Goal: Information Seeking & Learning: Learn about a topic

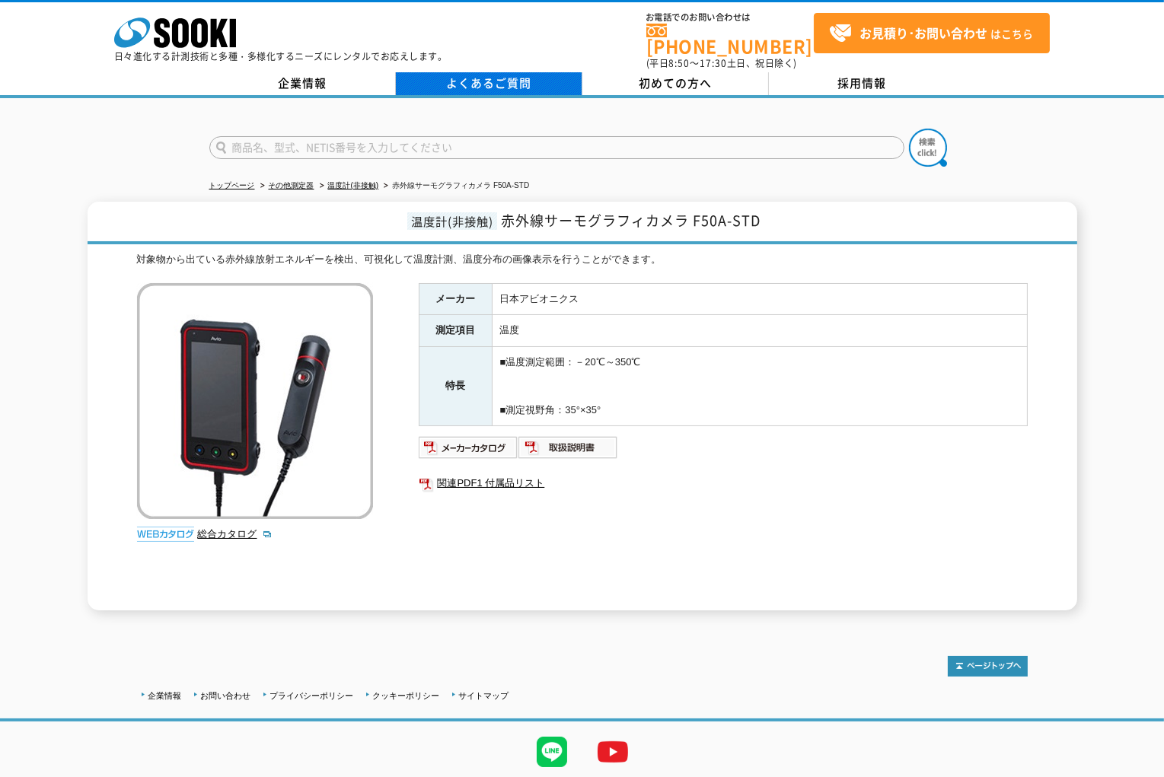
click at [491, 80] on link "よくあるご質問" at bounding box center [489, 83] width 186 height 23
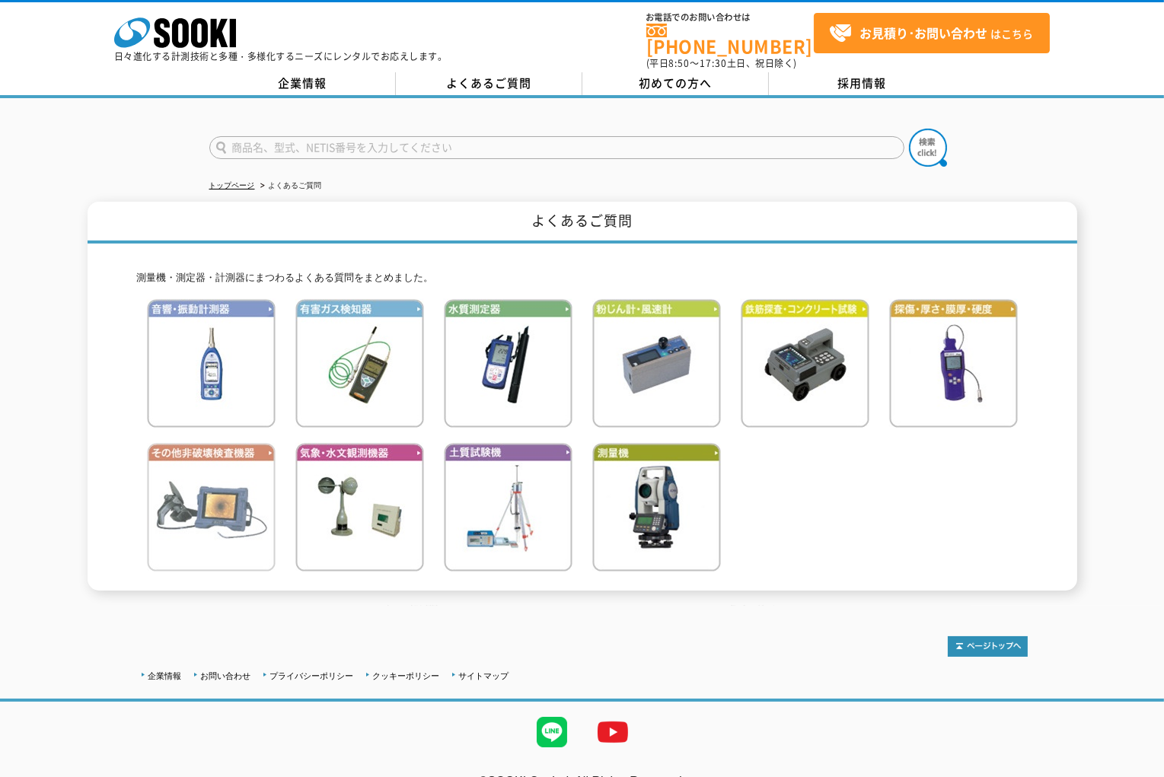
click at [224, 496] on img at bounding box center [211, 507] width 129 height 129
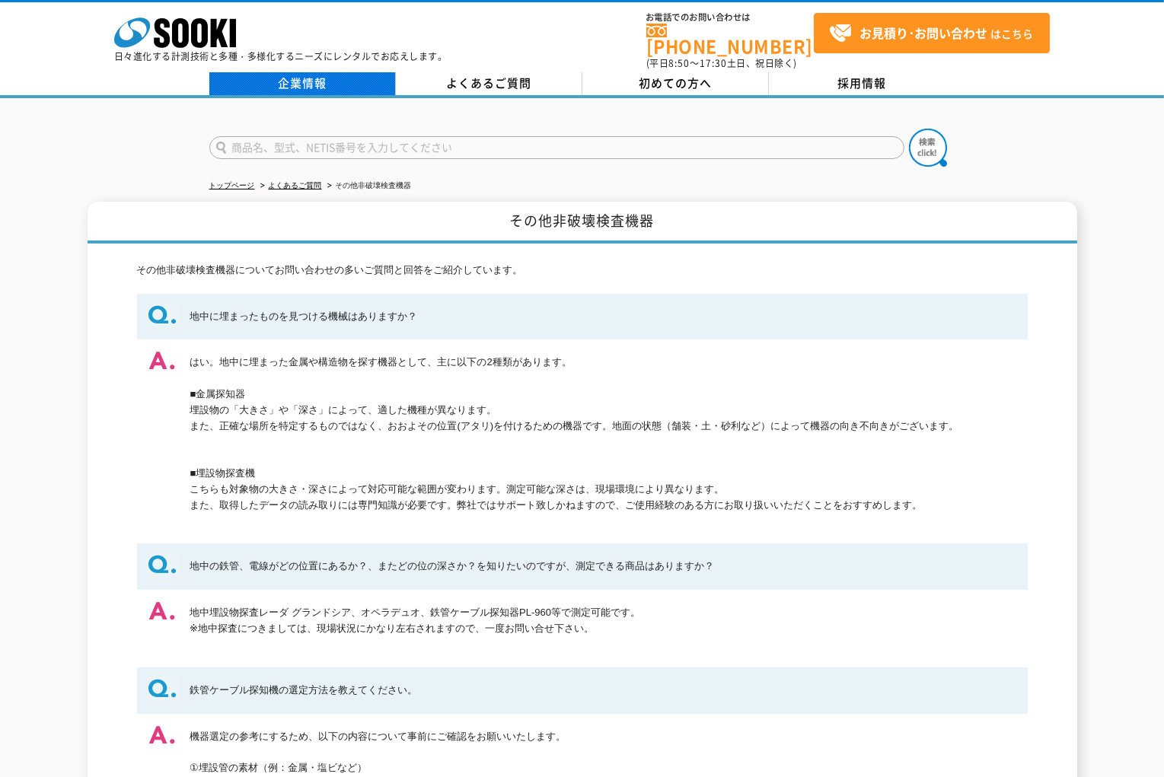
click at [351, 78] on link "企業情報" at bounding box center [302, 83] width 186 height 23
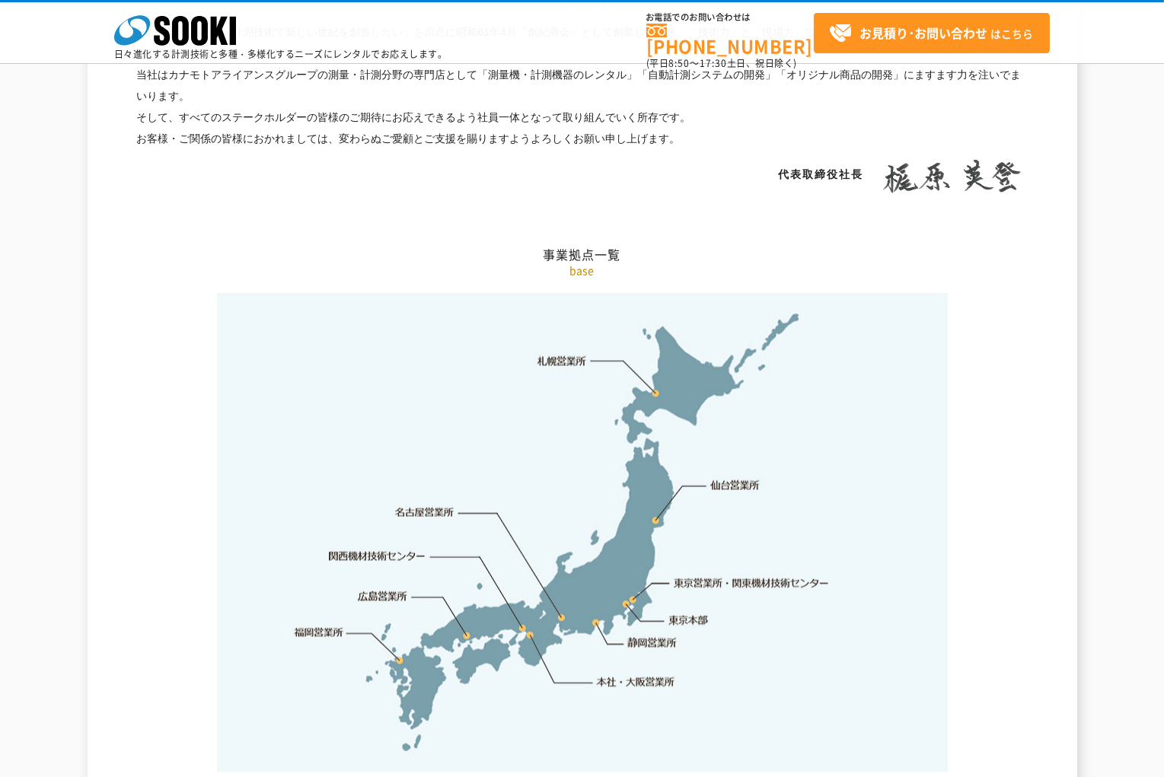
scroll to position [2969, 0]
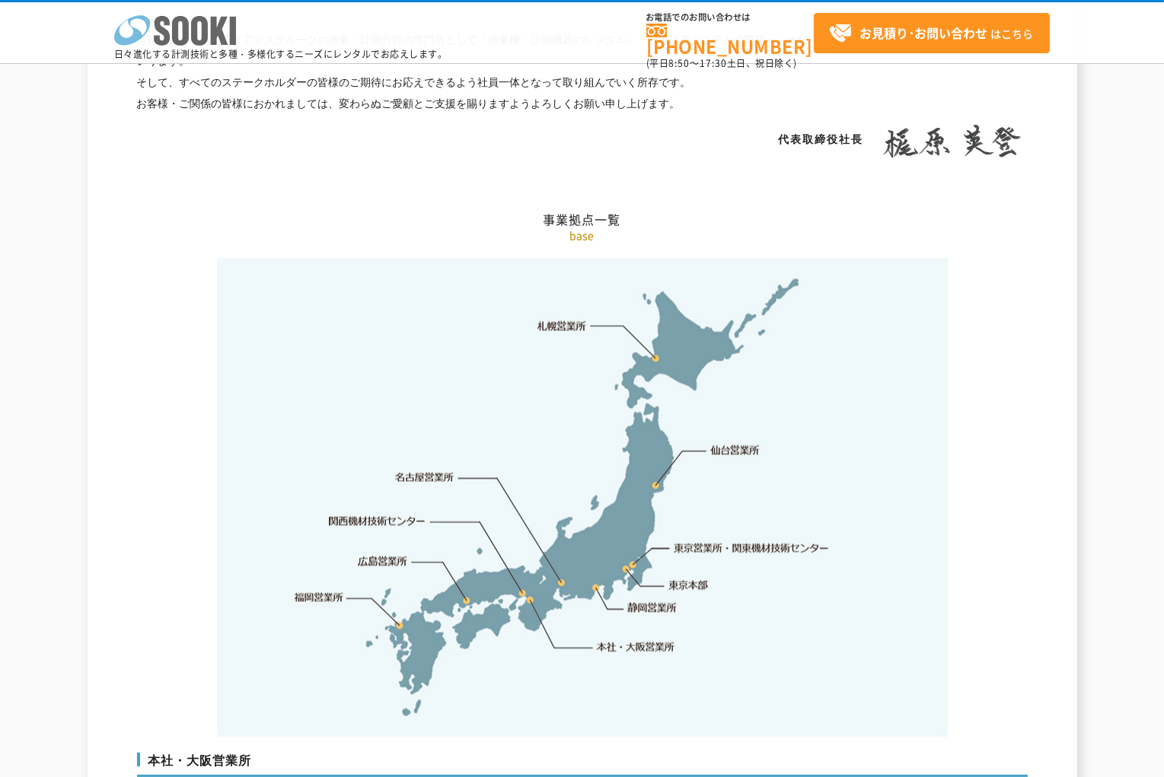
click at [212, 24] on polygon at bounding box center [220, 31] width 18 height 28
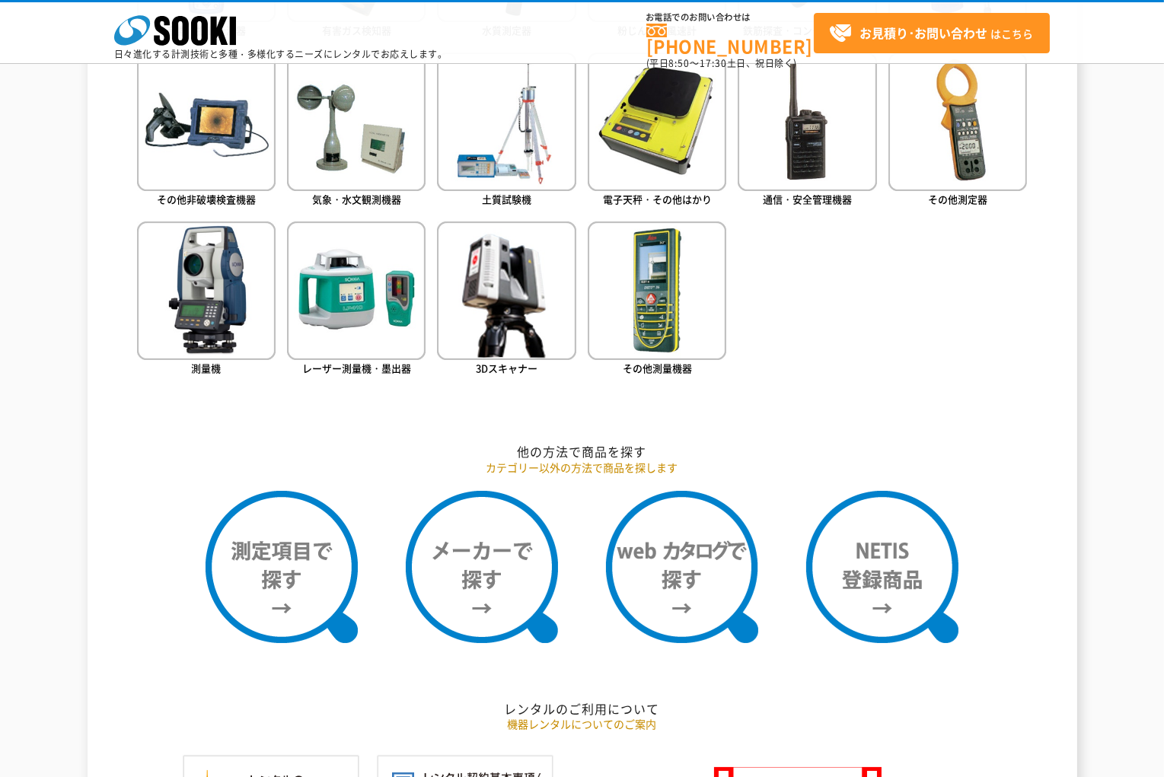
scroll to position [685, 0]
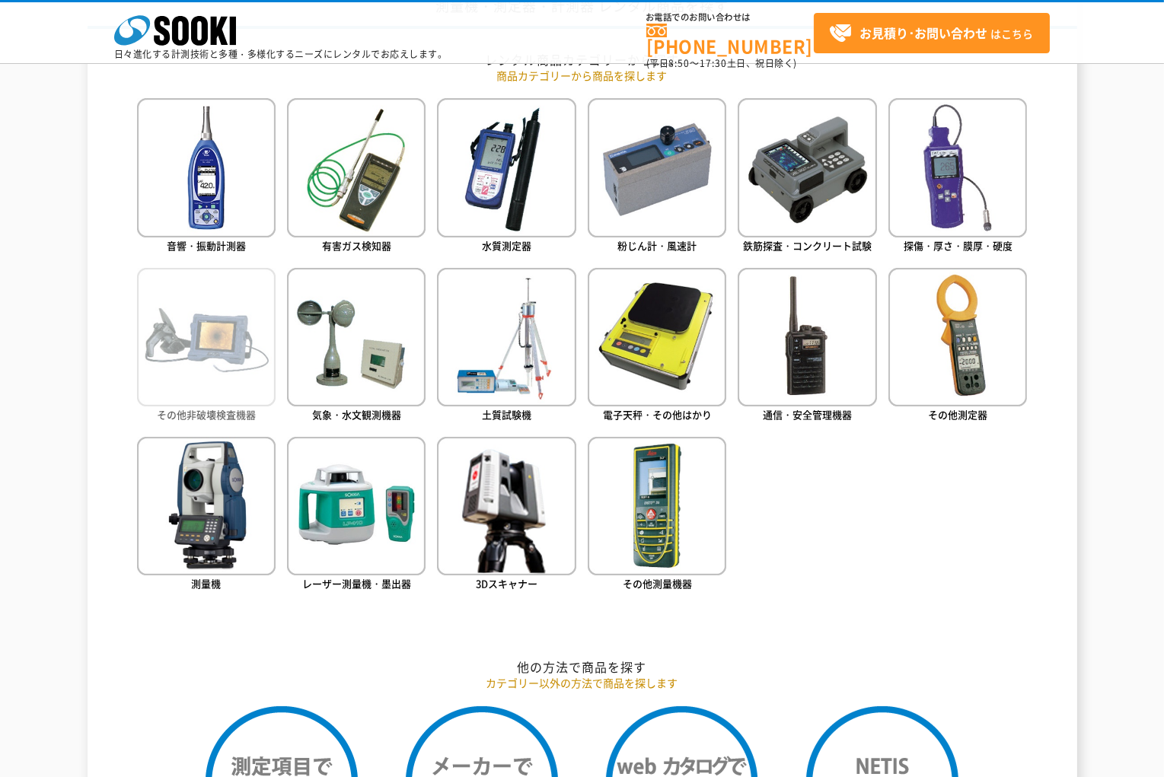
click at [145, 344] on img at bounding box center [206, 337] width 139 height 139
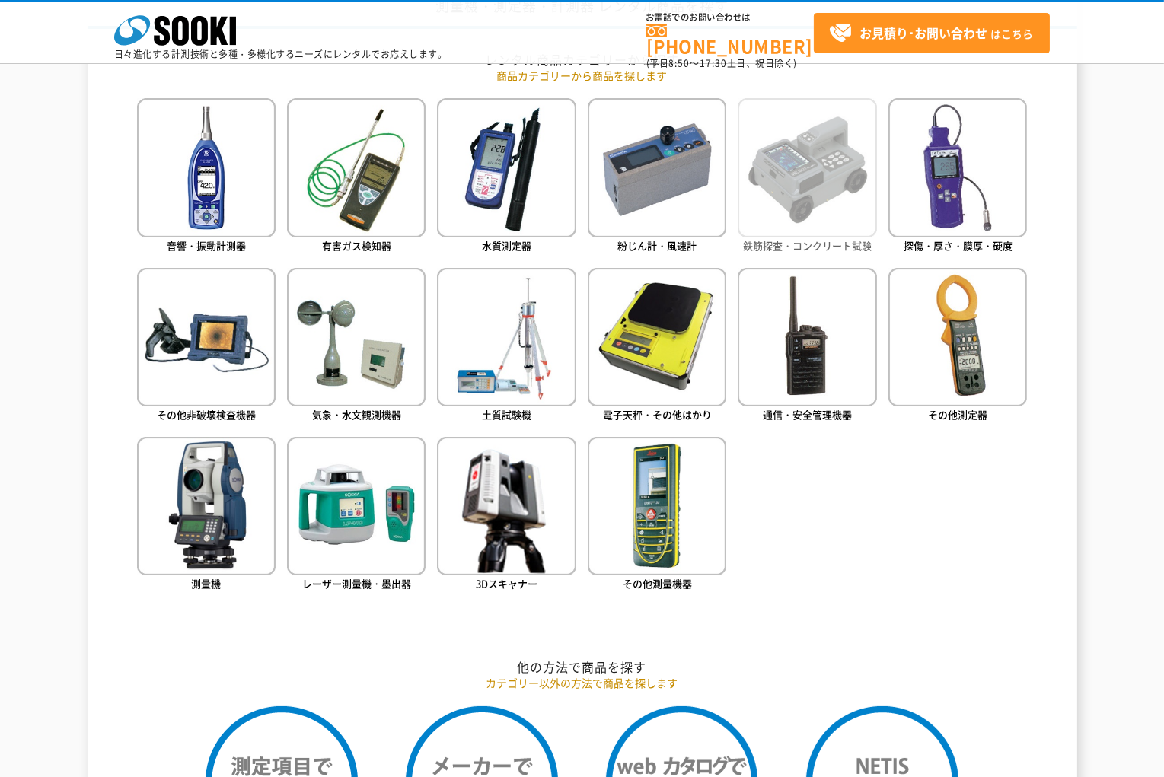
click at [816, 160] on img at bounding box center [807, 167] width 139 height 139
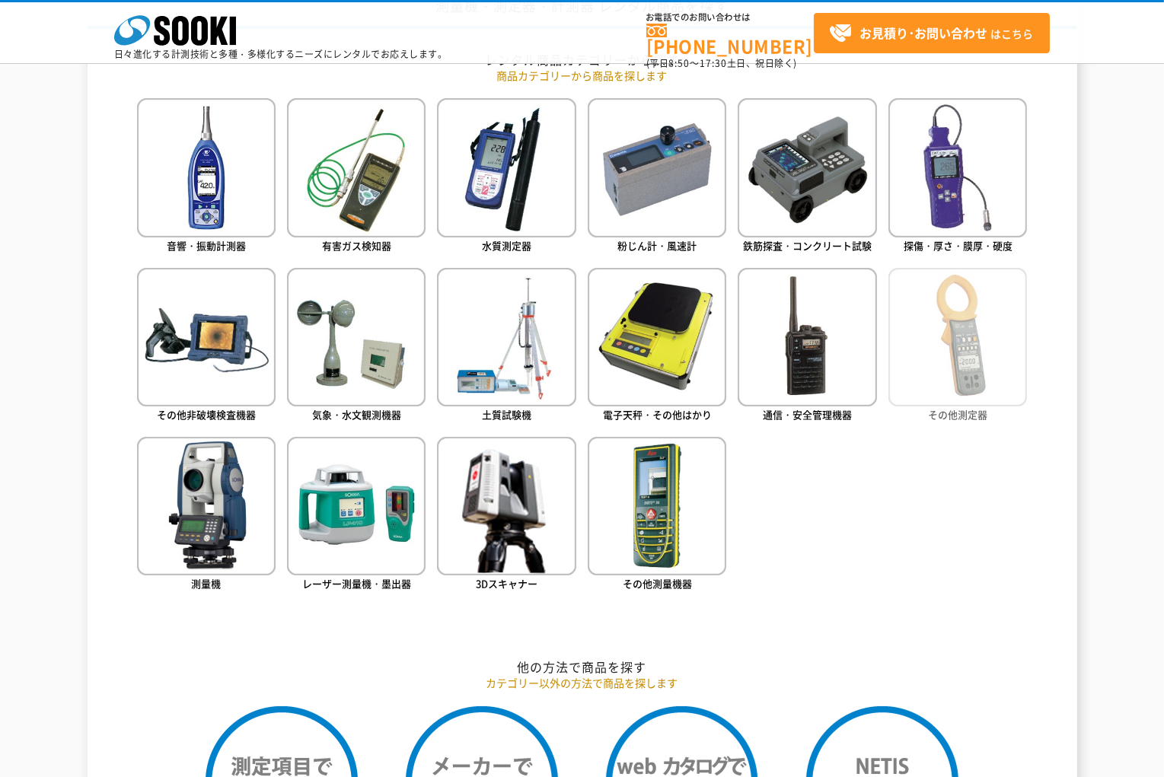
click at [912, 342] on img at bounding box center [957, 337] width 139 height 139
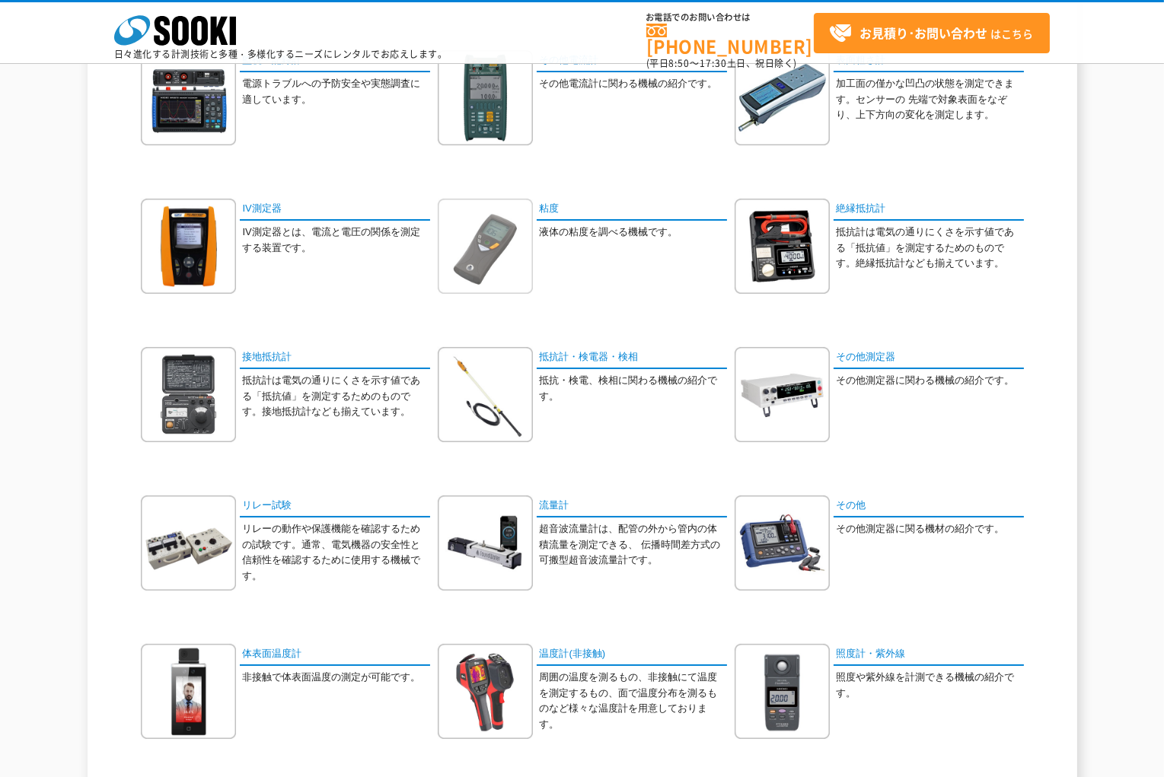
scroll to position [744, 0]
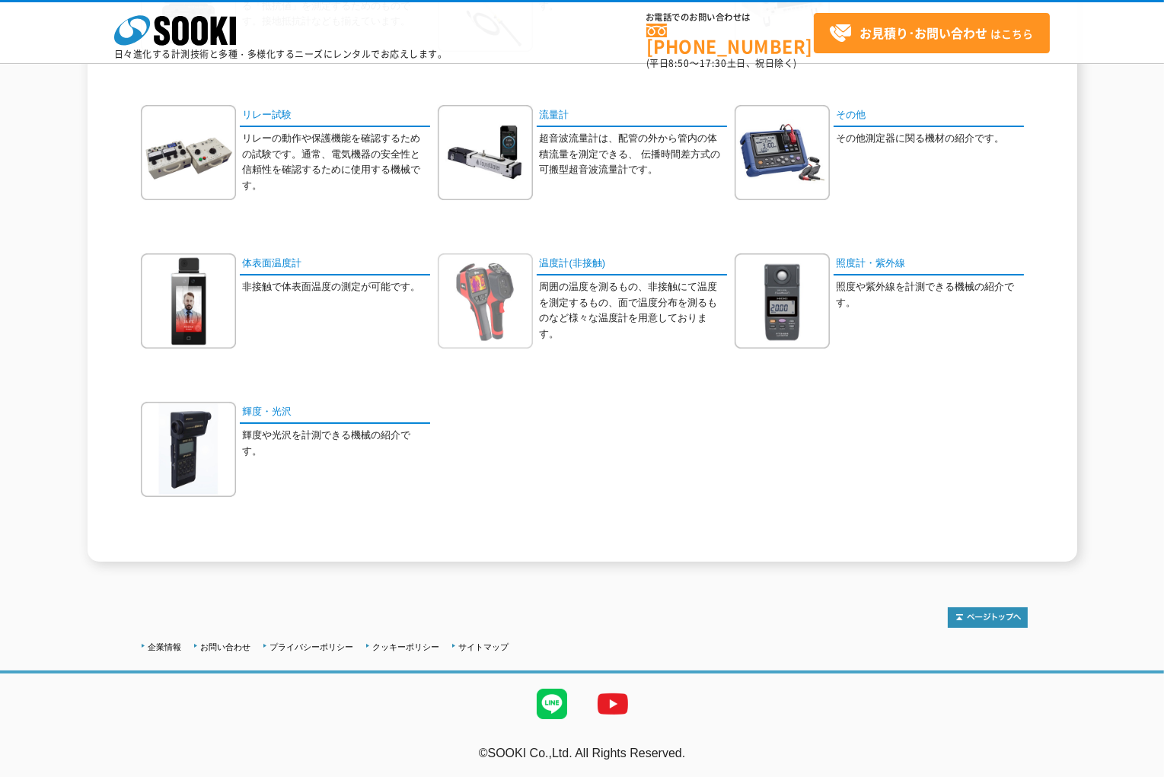
click at [486, 317] on img at bounding box center [485, 300] width 95 height 95
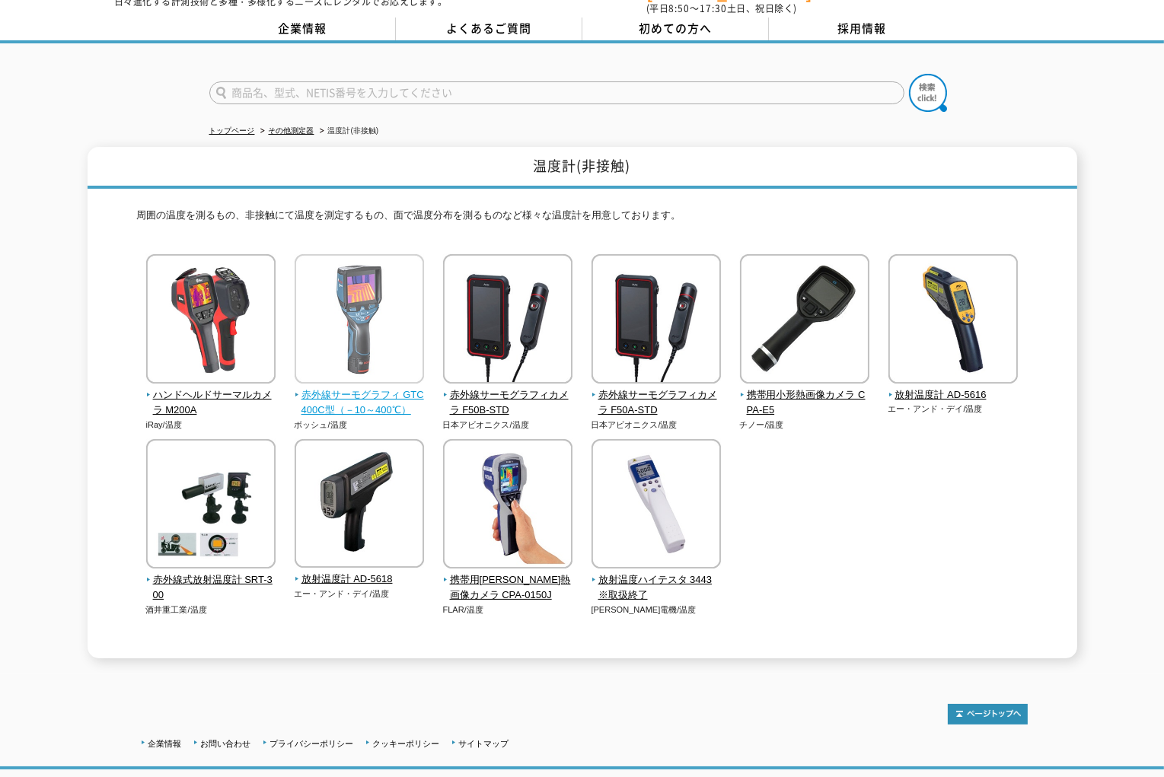
scroll to position [53, 0]
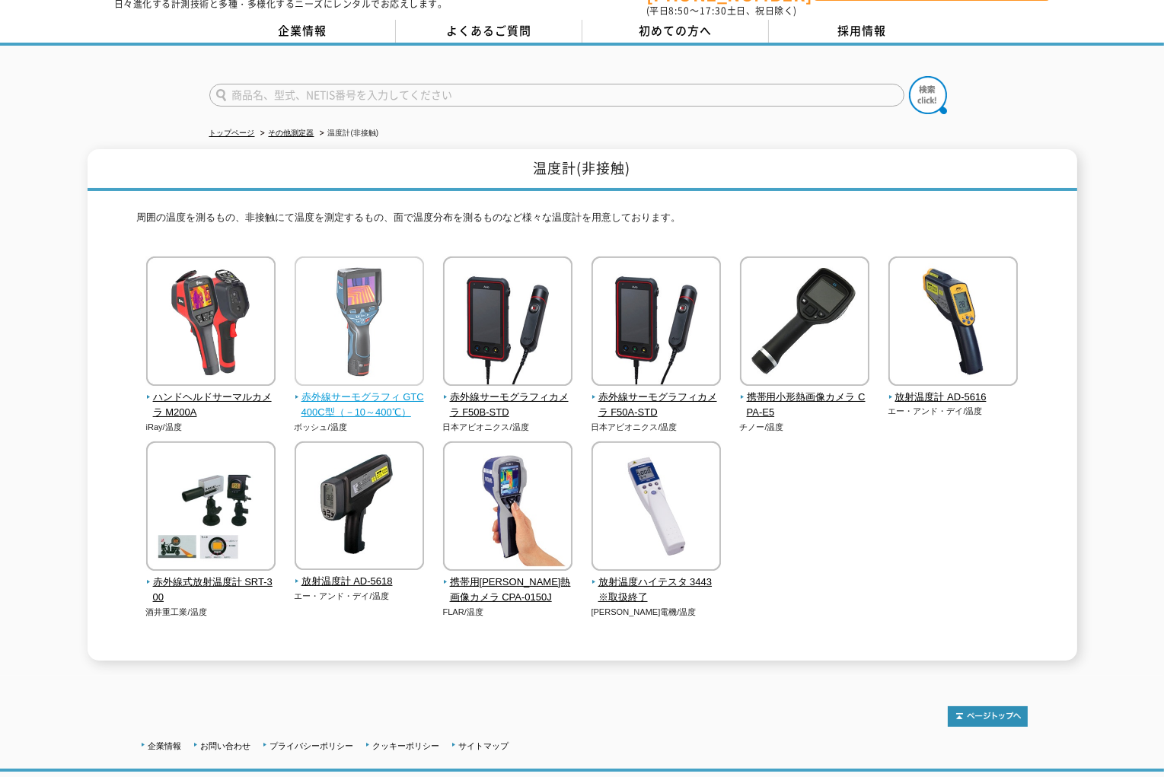
click at [340, 288] on img at bounding box center [359, 323] width 129 height 133
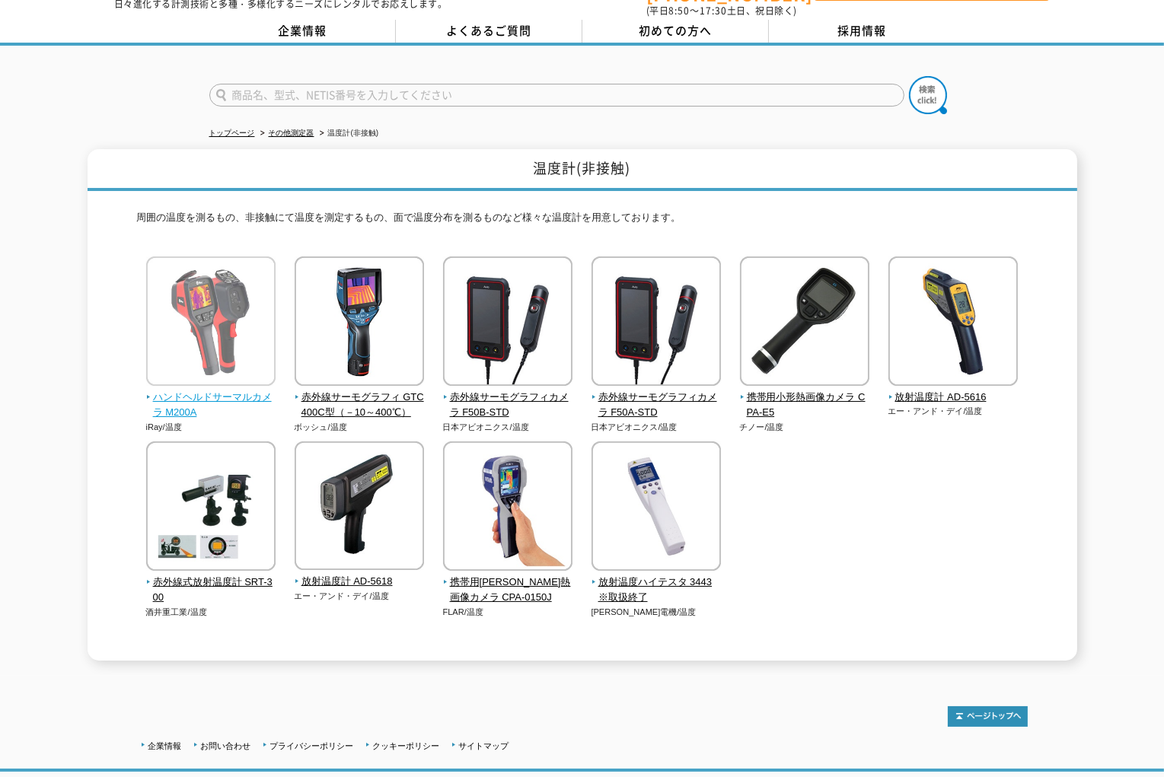
click at [196, 301] on img at bounding box center [210, 323] width 129 height 133
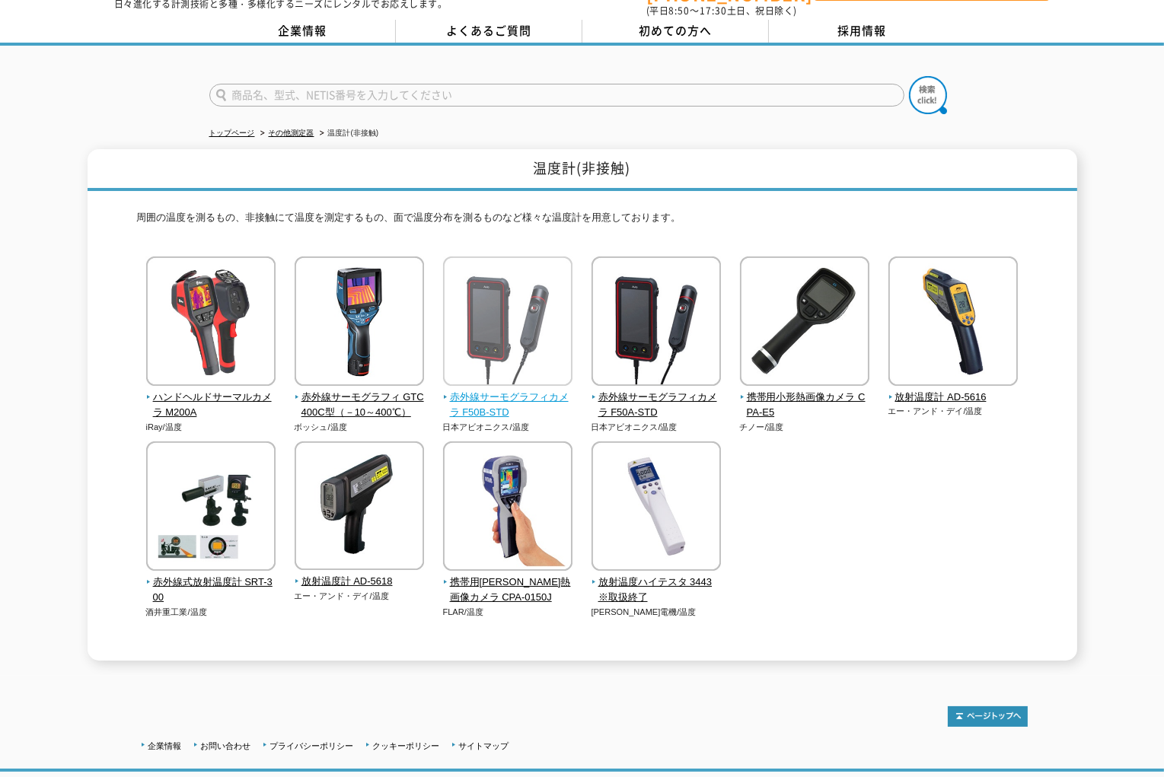
click at [528, 308] on img at bounding box center [507, 323] width 129 height 133
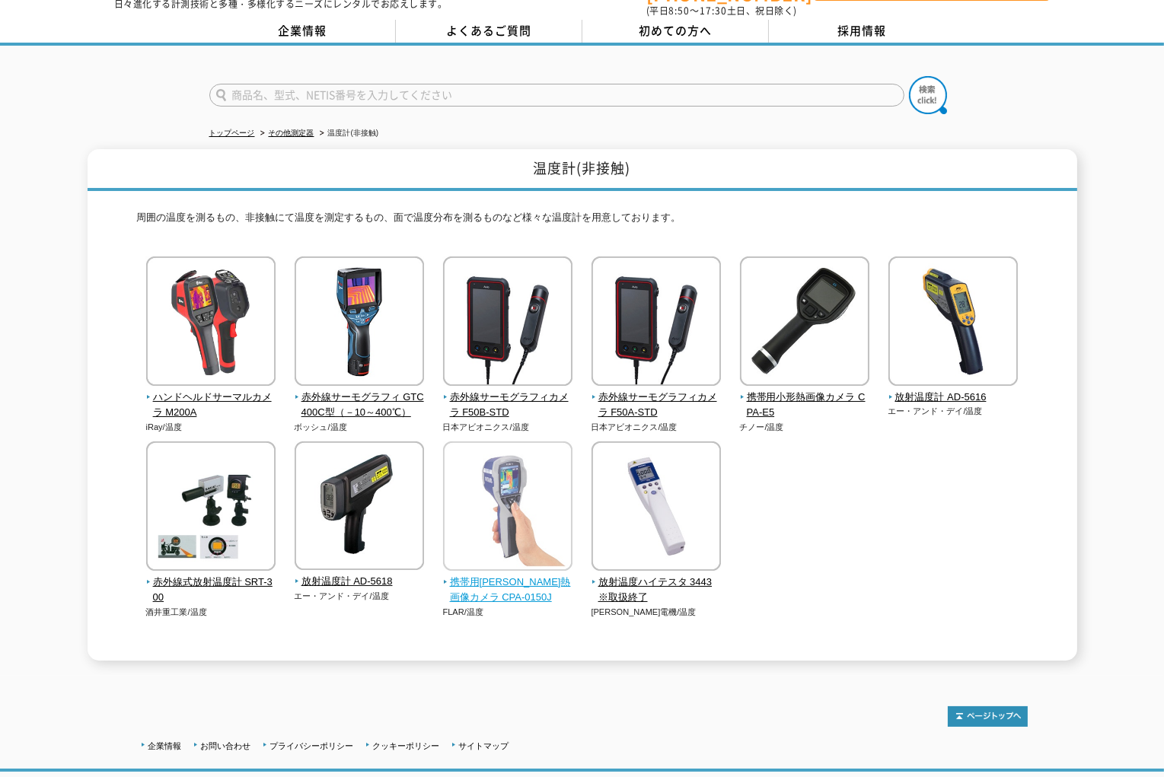
click at [513, 493] on img at bounding box center [507, 508] width 129 height 133
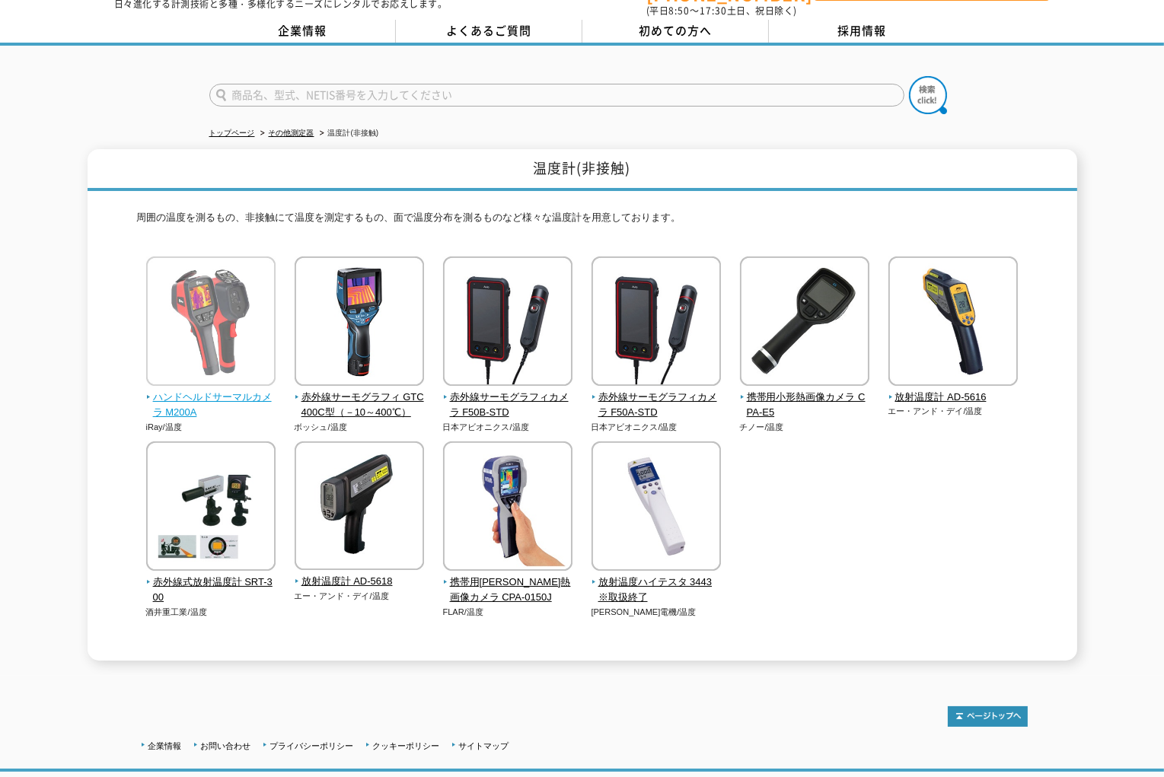
click at [152, 390] on span "ハンドヘルドサーマルカメラ M200A" at bounding box center [211, 406] width 130 height 32
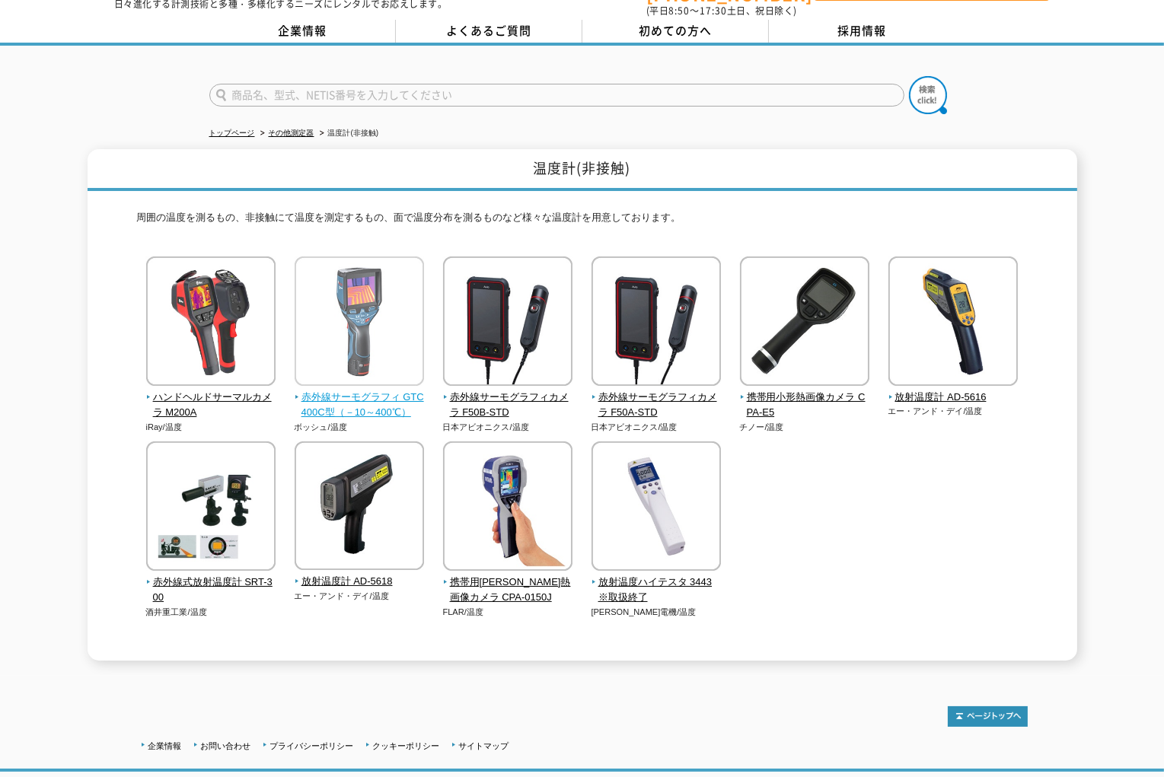
click at [344, 390] on span "赤外線サーモグラフィ GTC400C型（－10～400℃）" at bounding box center [360, 406] width 130 height 32
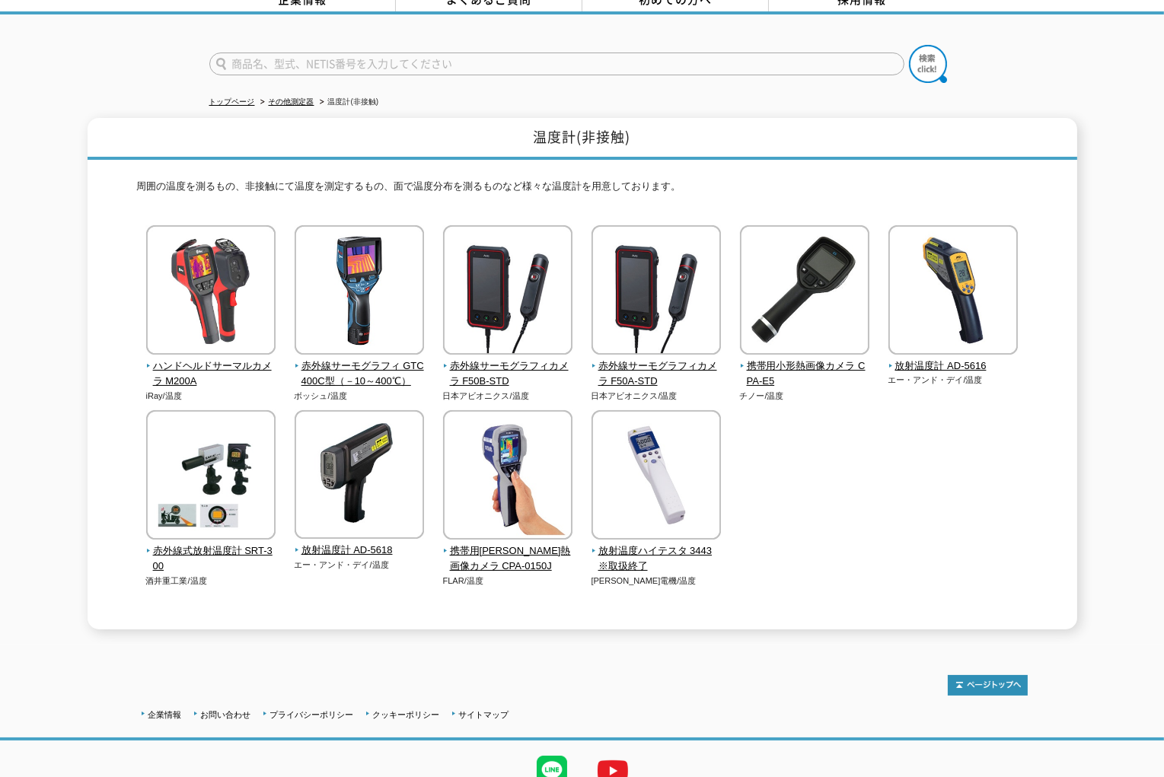
scroll to position [0, 0]
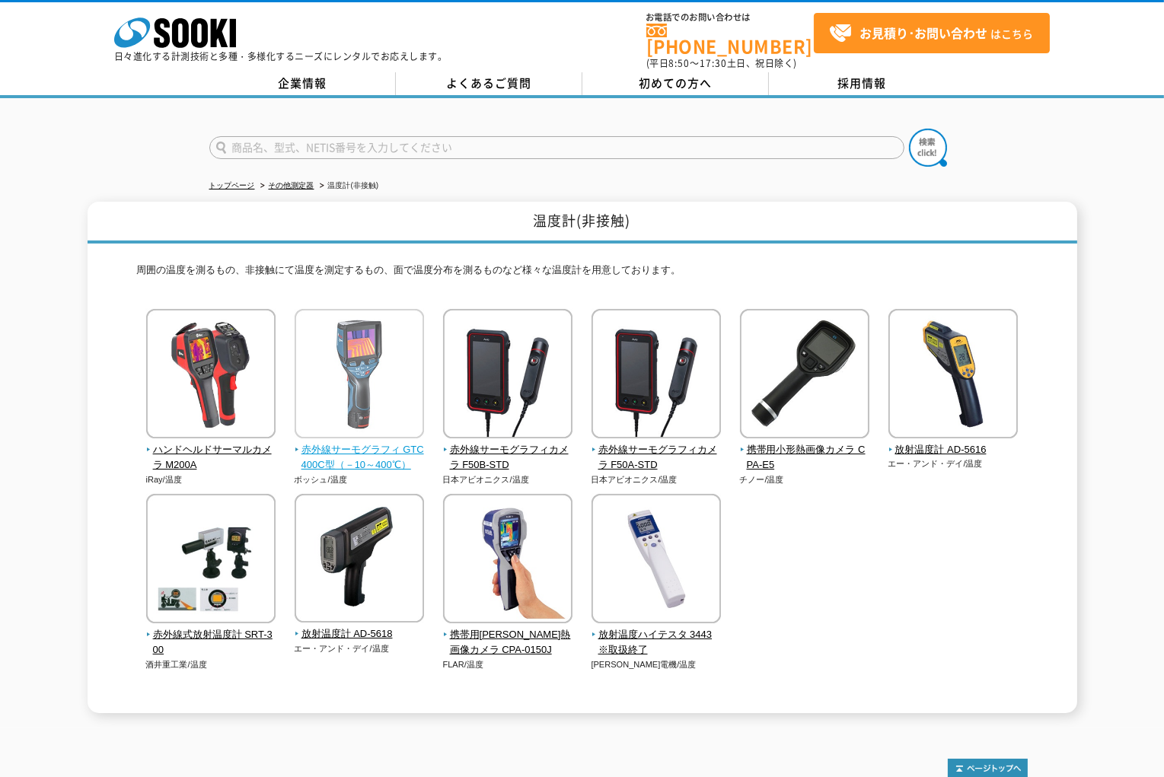
click at [349, 372] on img at bounding box center [359, 375] width 129 height 133
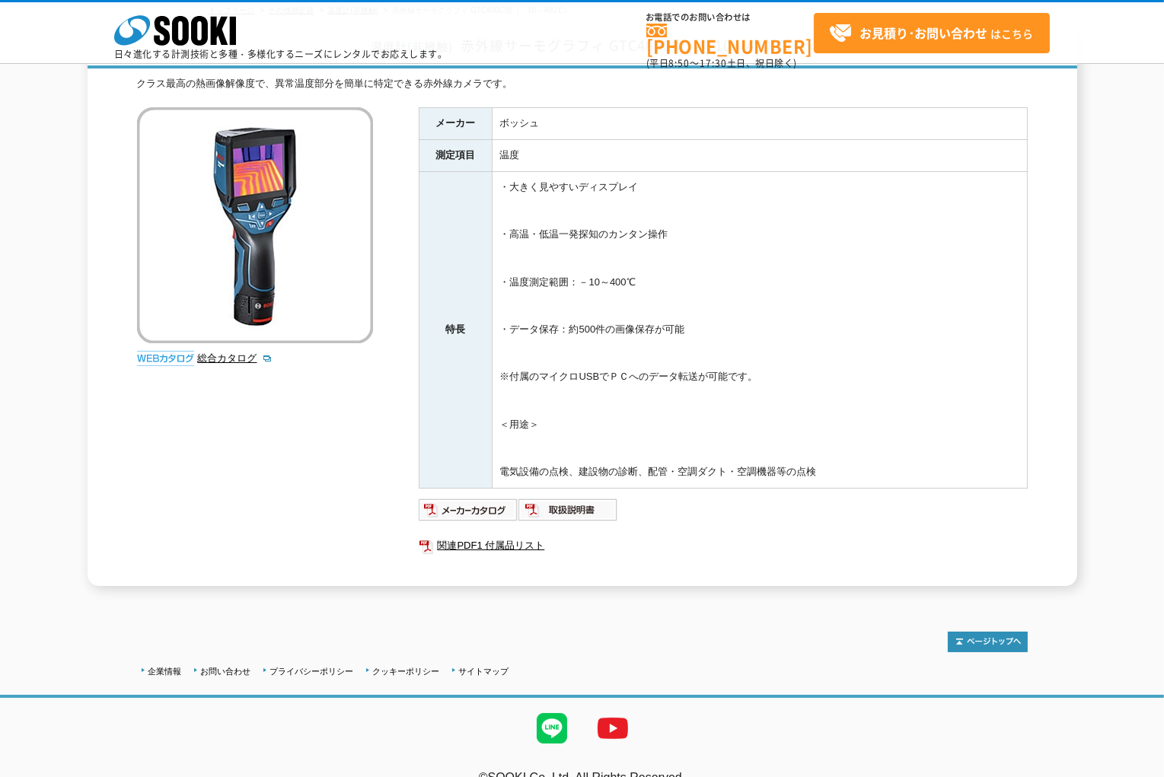
scroll to position [129, 0]
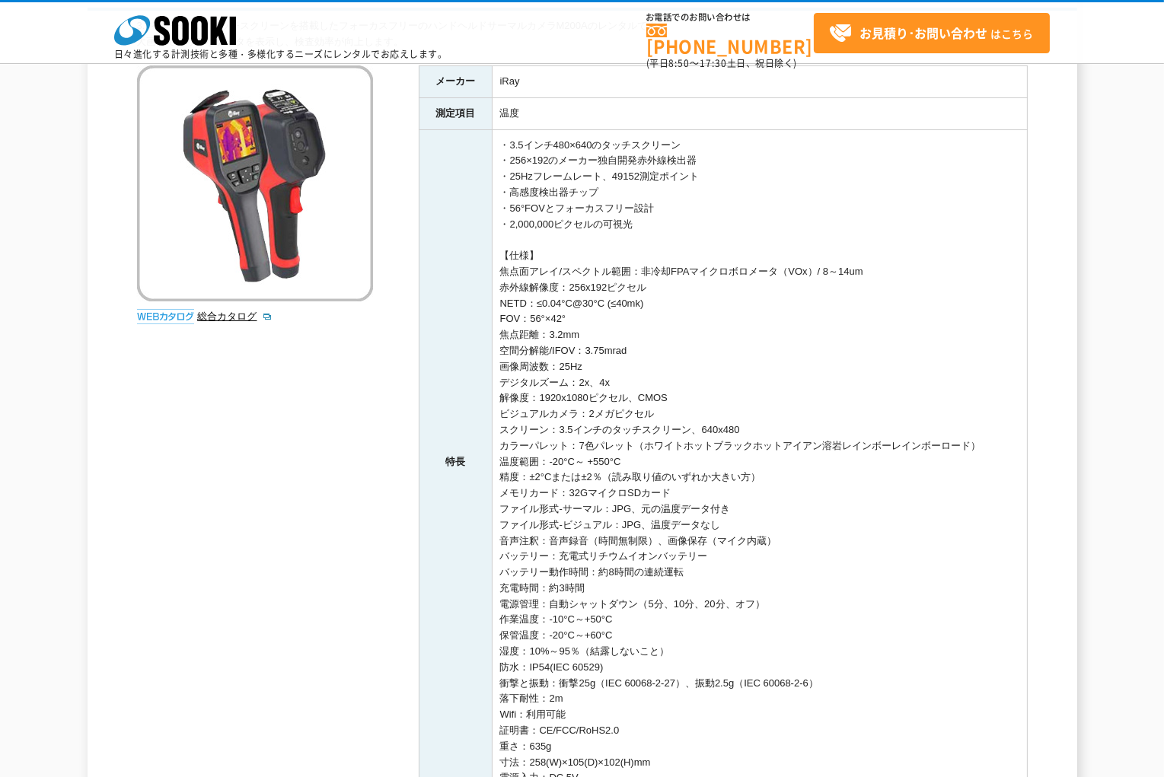
scroll to position [76, 0]
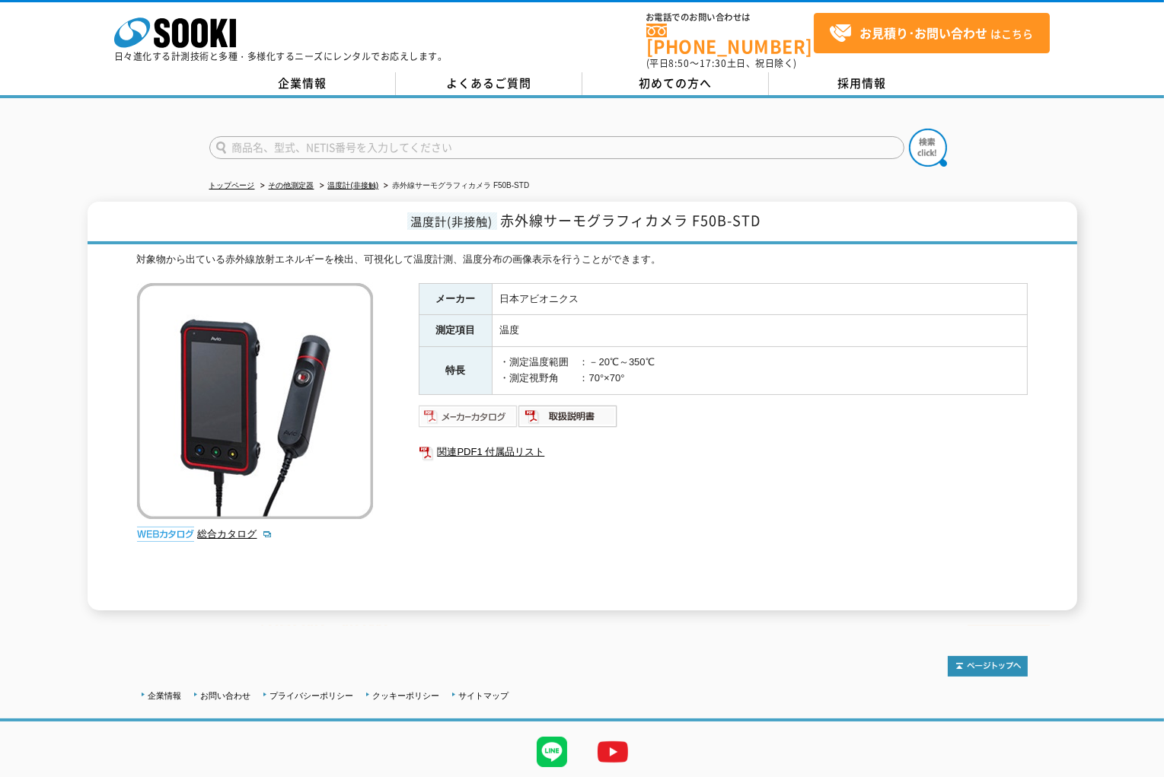
click at [482, 407] on img at bounding box center [469, 416] width 100 height 24
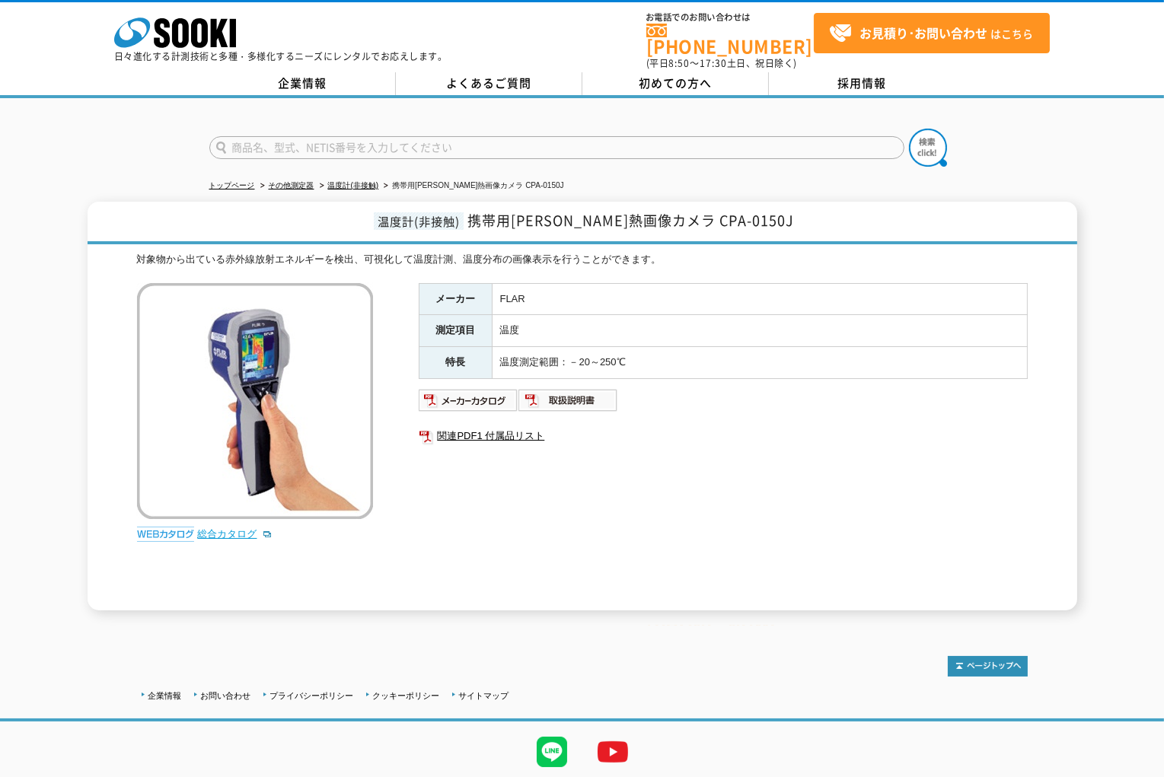
click at [234, 529] on link "総合カタログ" at bounding box center [235, 533] width 75 height 11
click at [480, 429] on link "関連PDF1 付属品リスト" at bounding box center [723, 436] width 609 height 20
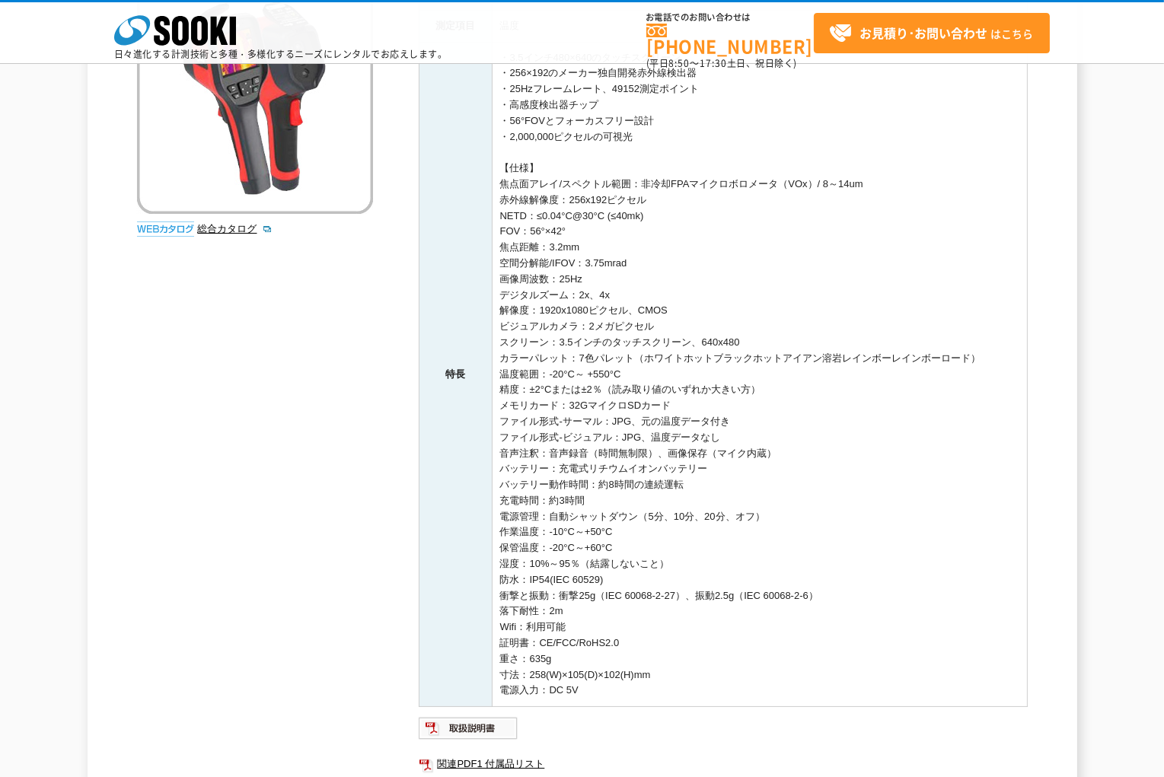
scroll to position [493, 0]
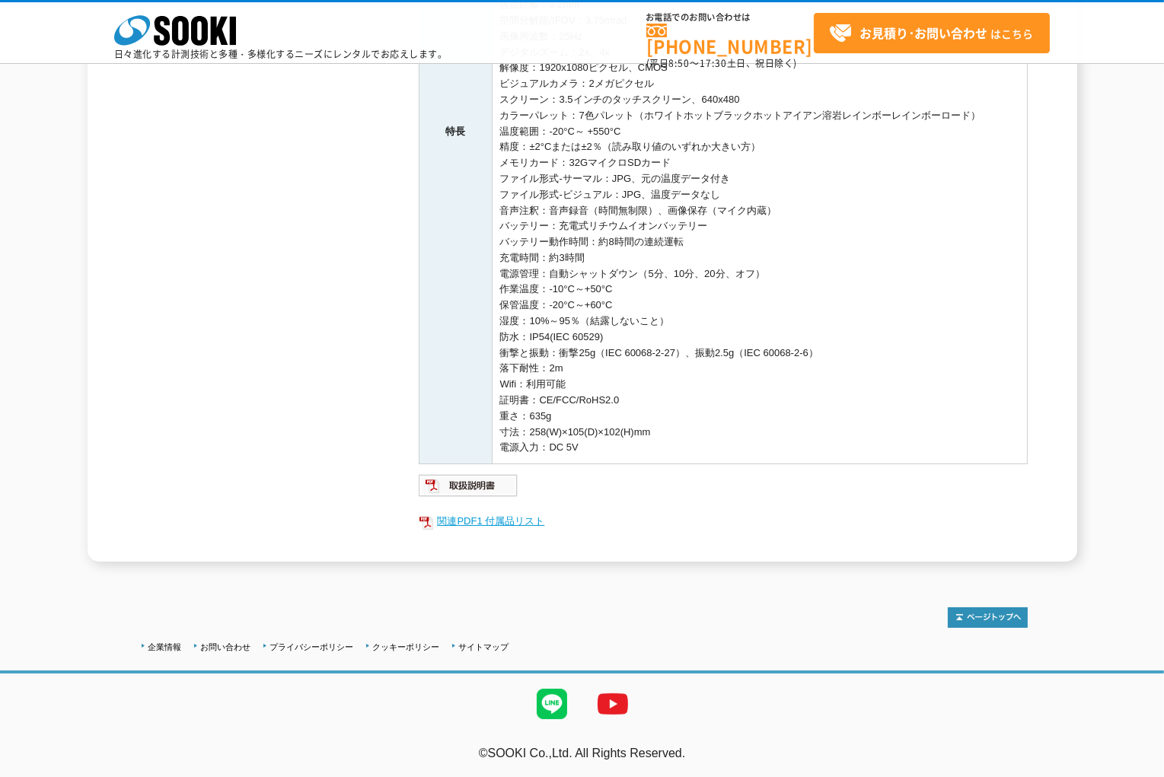
click at [477, 523] on link "関連PDF1 付属品リスト" at bounding box center [723, 522] width 609 height 20
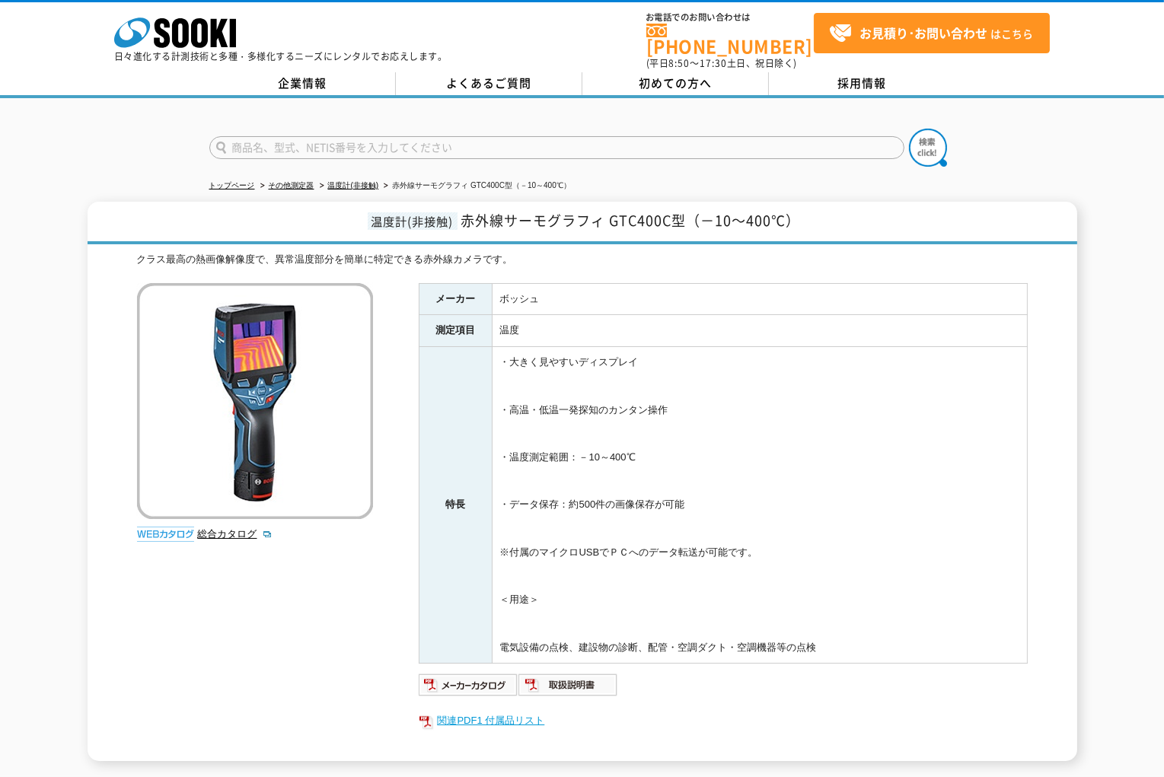
click at [480, 712] on link "関連PDF1 付属品リスト" at bounding box center [723, 721] width 609 height 20
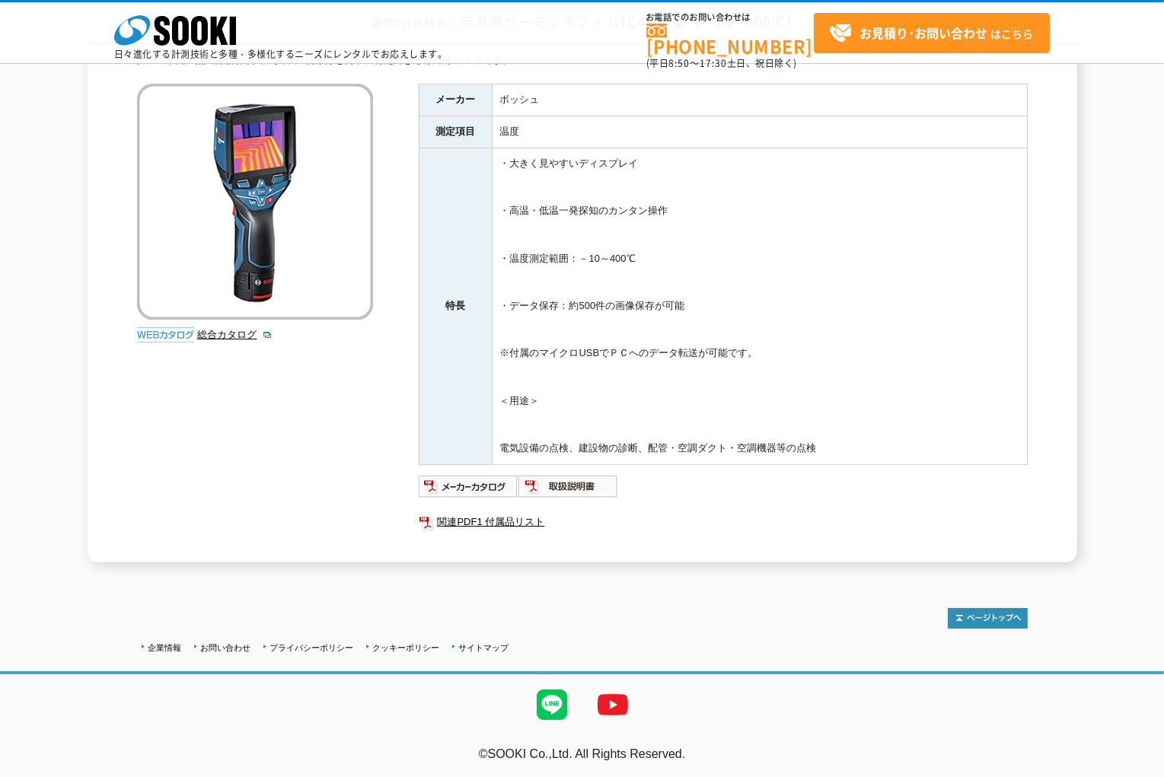
scroll to position [129, 0]
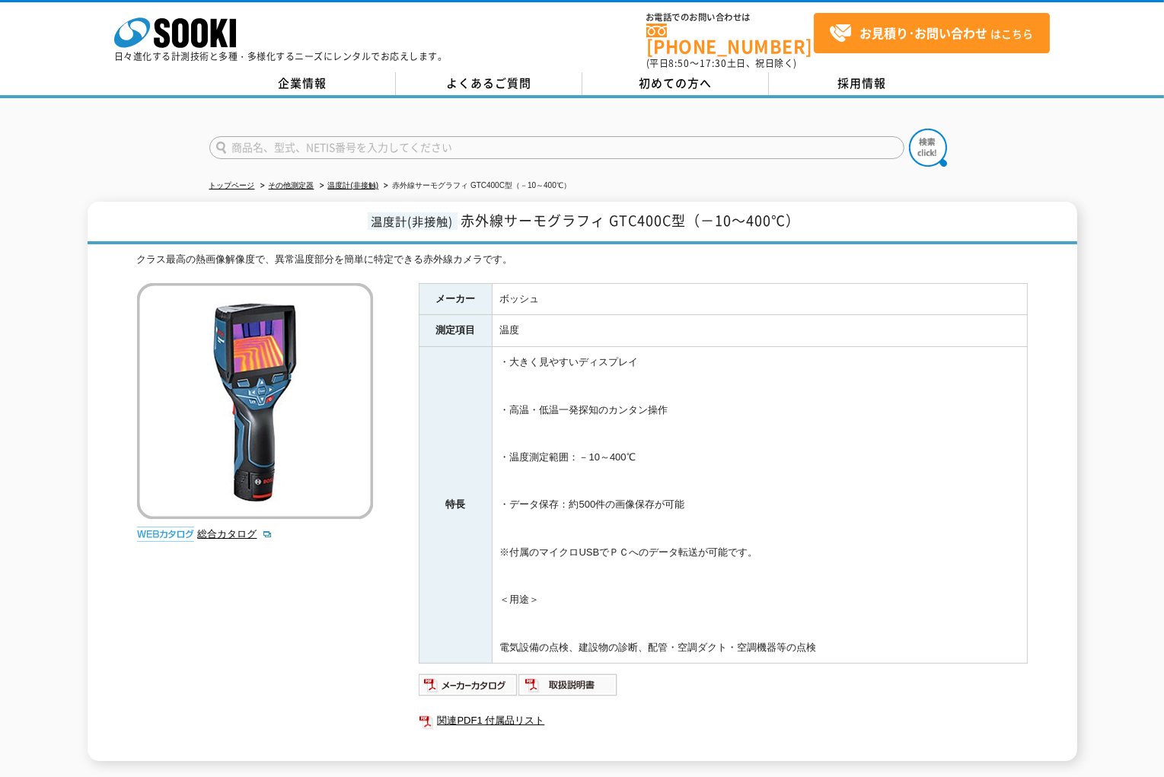
click at [503, 288] on td "ボッシュ" at bounding box center [759, 299] width 535 height 32
drag, startPoint x: 461, startPoint y: 208, endPoint x: 681, endPoint y: 201, distance: 219.3
click at [681, 210] on span "赤外線サーモグラフィ GTC400C型（－10～400℃）" at bounding box center [631, 220] width 340 height 21
